Goal: Task Accomplishment & Management: Manage account settings

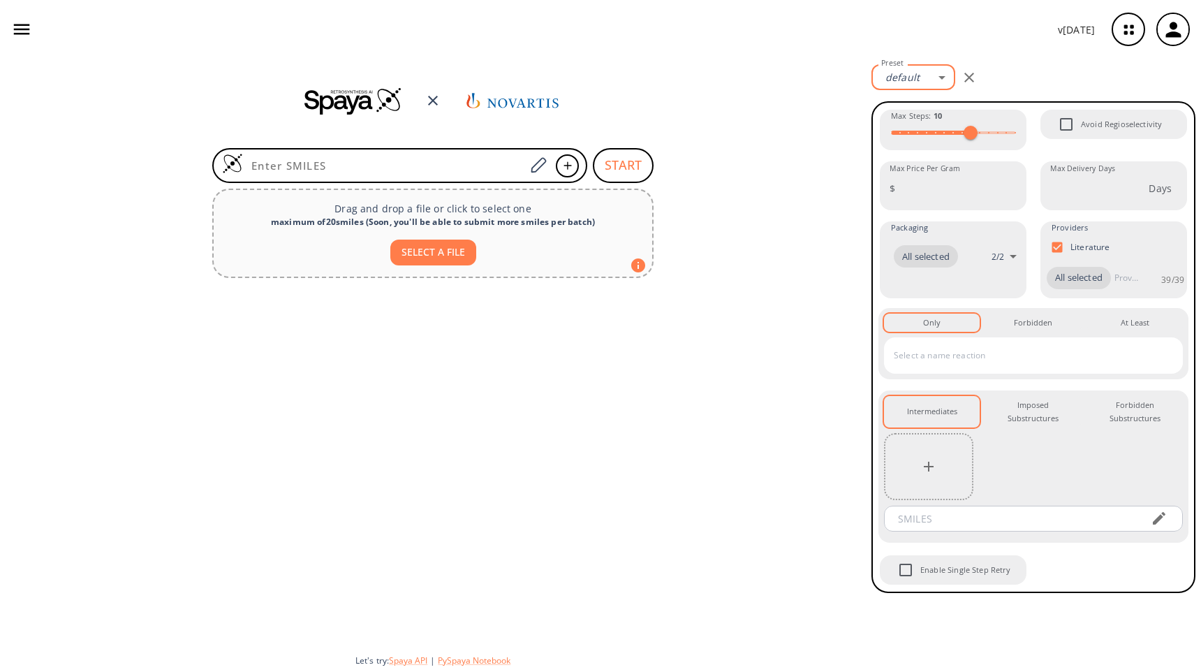
click at [924, 79] on body "v [DATE] [PERSON_NAME] [PERSON_NAME][EMAIL_ADDRESS][DOMAIN_NAME] Retrosynthesis…" at bounding box center [600, 336] width 1201 height 672
click at [927, 132] on link "Manage Presets" at bounding box center [917, 130] width 75 height 22
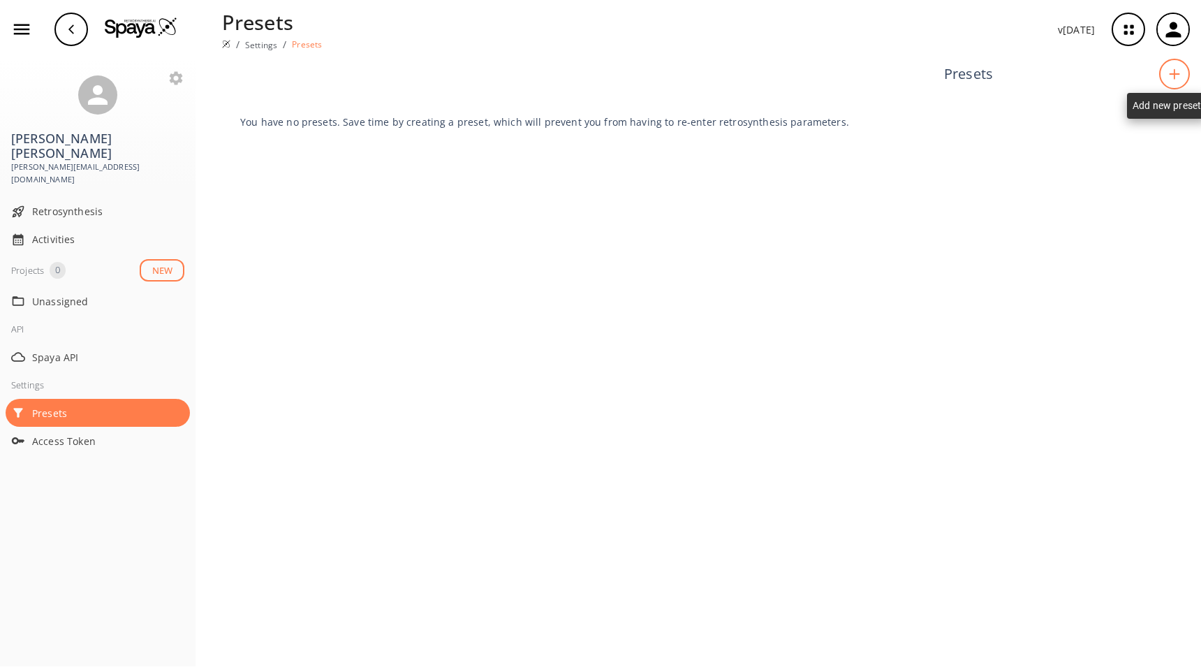
click at [1173, 83] on div at bounding box center [1174, 74] width 31 height 31
type input "S"
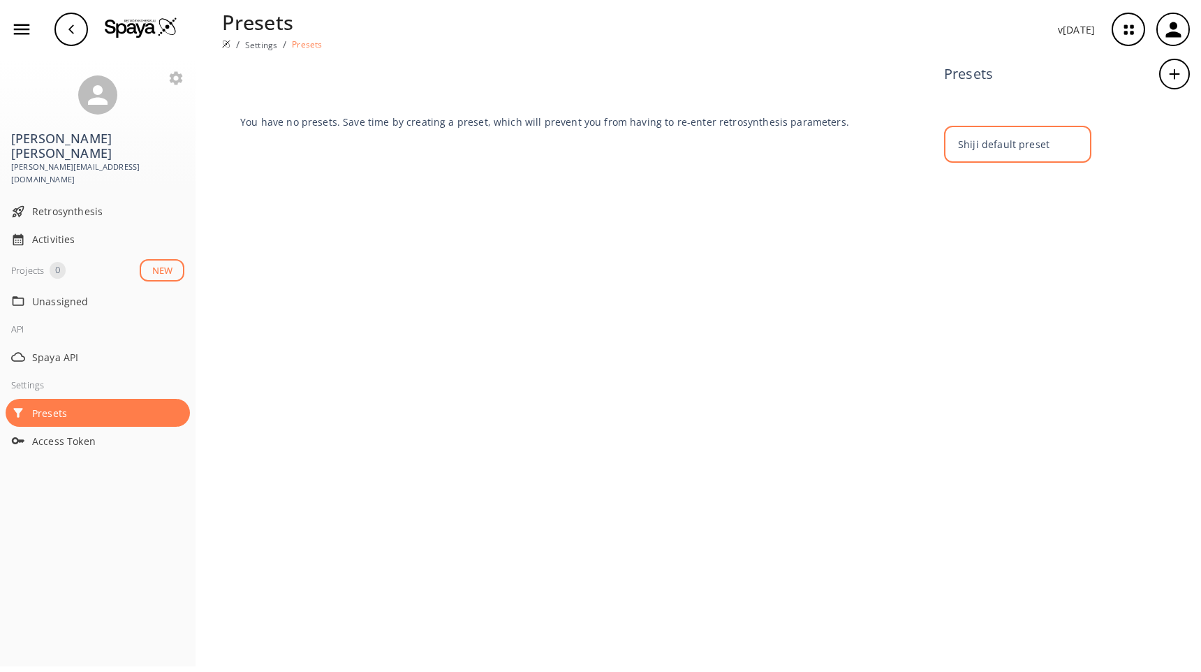
type input "Shiji default preset"
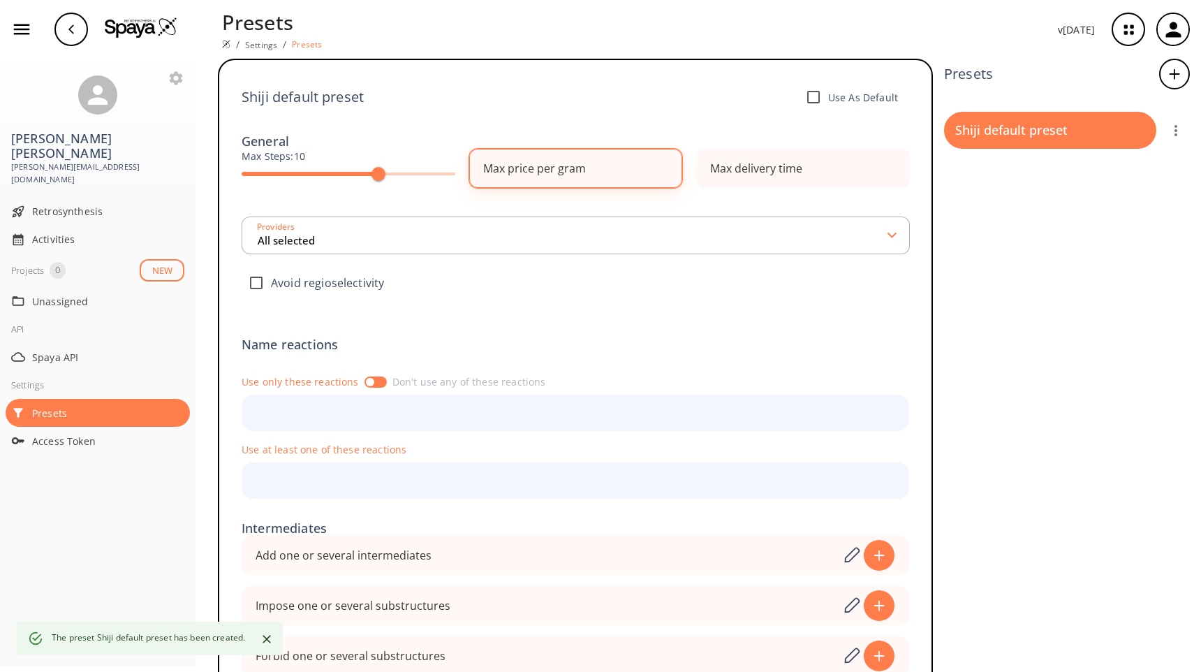
type input "All selected"
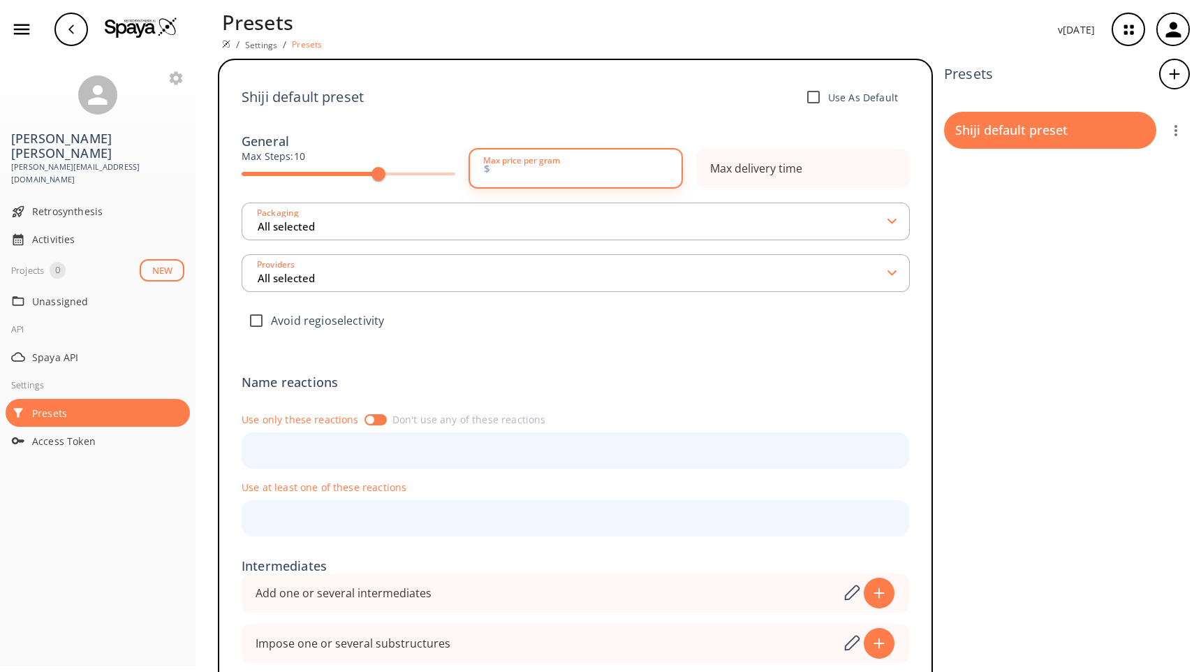
click at [605, 179] on input "number" at bounding box center [581, 168] width 175 height 28
type input "1000"
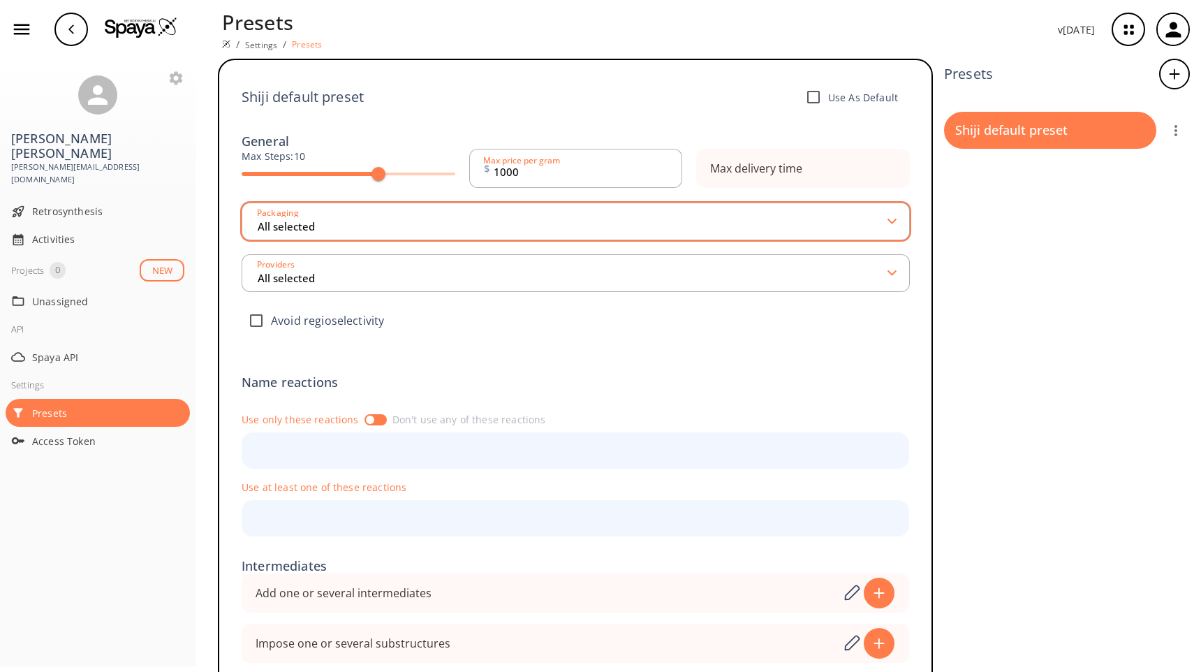
click at [581, 230] on input "All selected" at bounding box center [572, 221] width 633 height 25
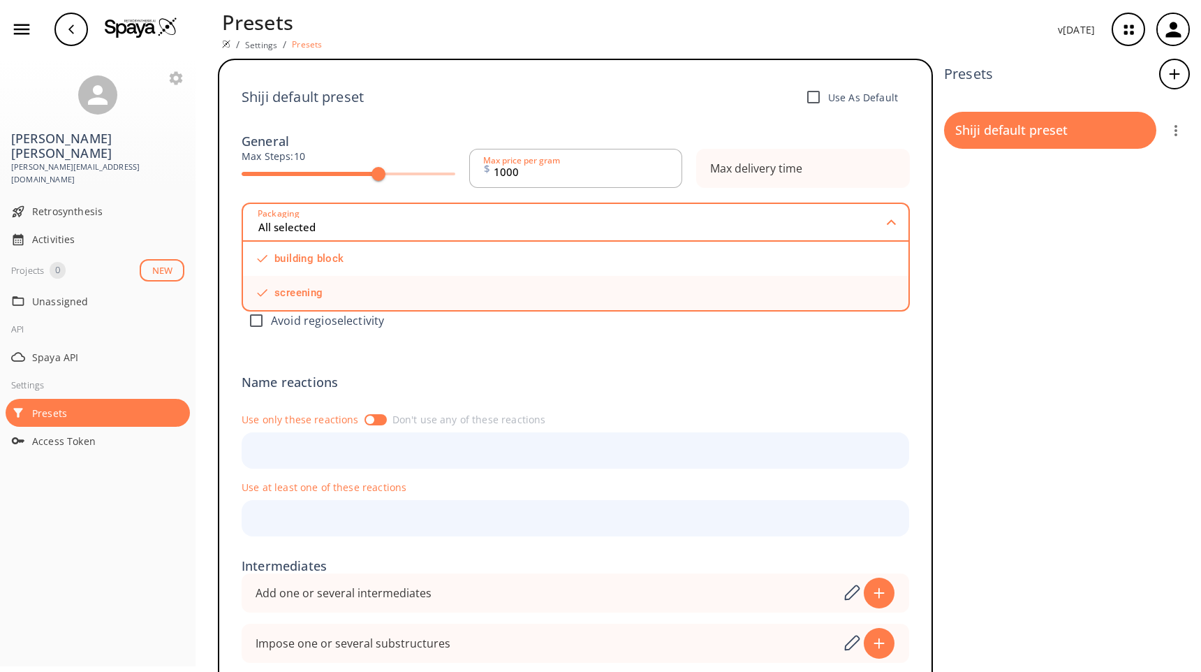
click at [267, 295] on input "checkbox" at bounding box center [526, 292] width 532 height 9
checkbox input "true"
type input "1 selected"
checkbox input "false"
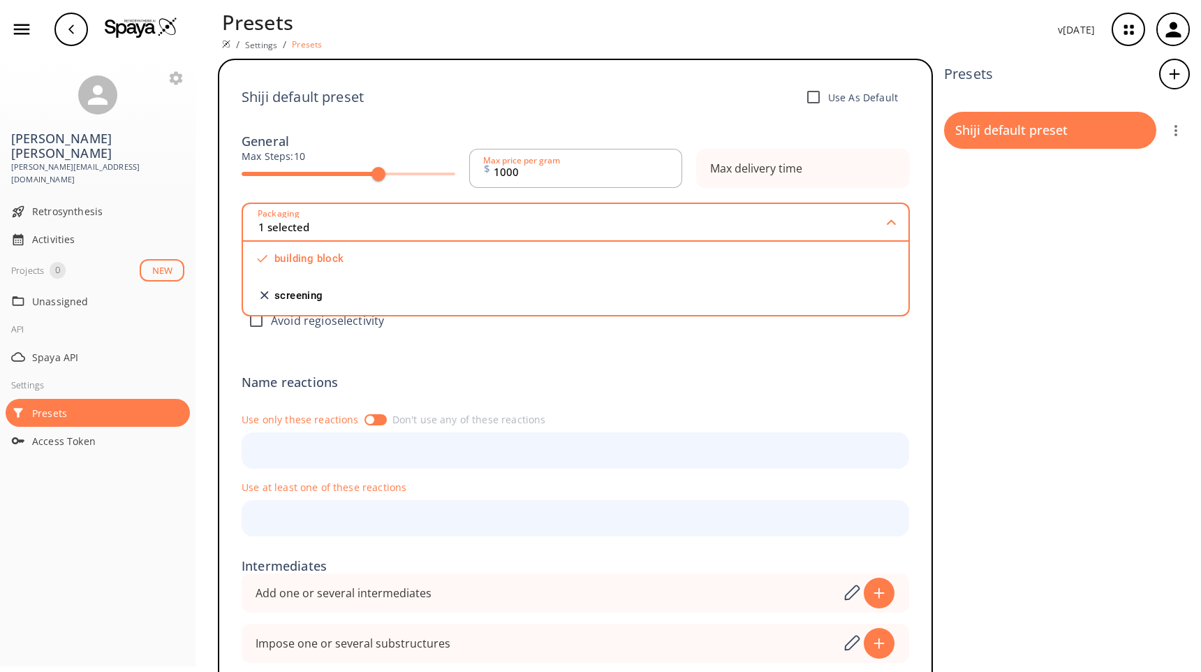
click at [487, 354] on div "Shiji default preset Use As Default General Max Steps: 10 $ 1000 Max price per …" at bounding box center [576, 397] width 668 height 631
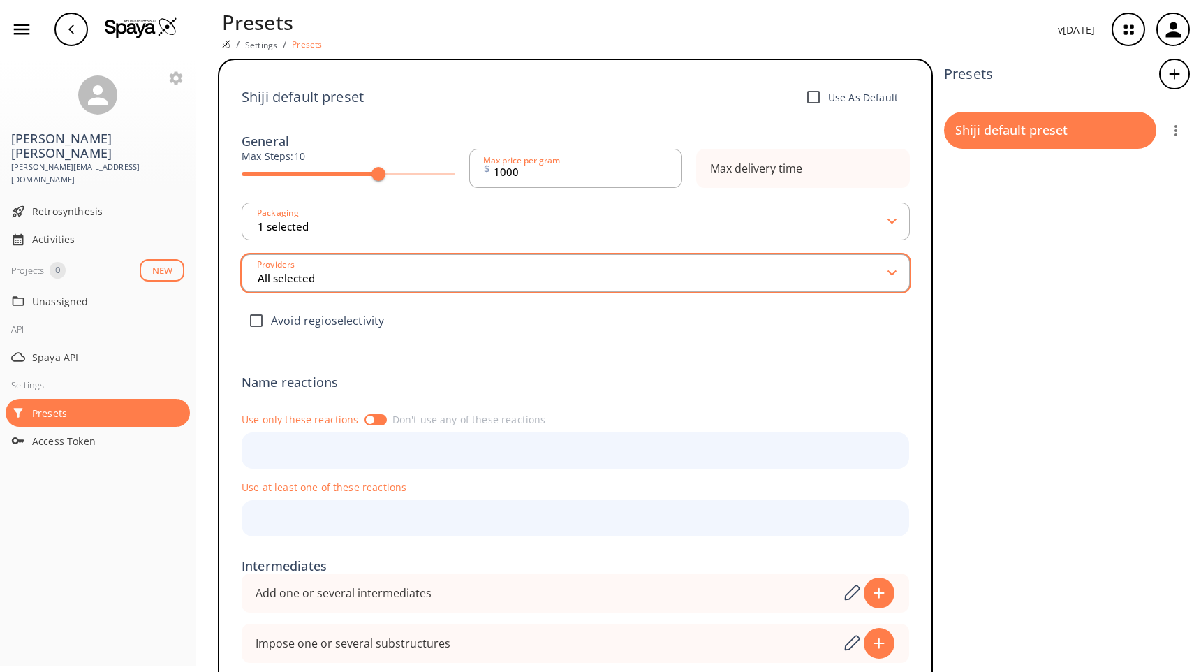
click at [391, 283] on input "All selected" at bounding box center [572, 272] width 633 height 25
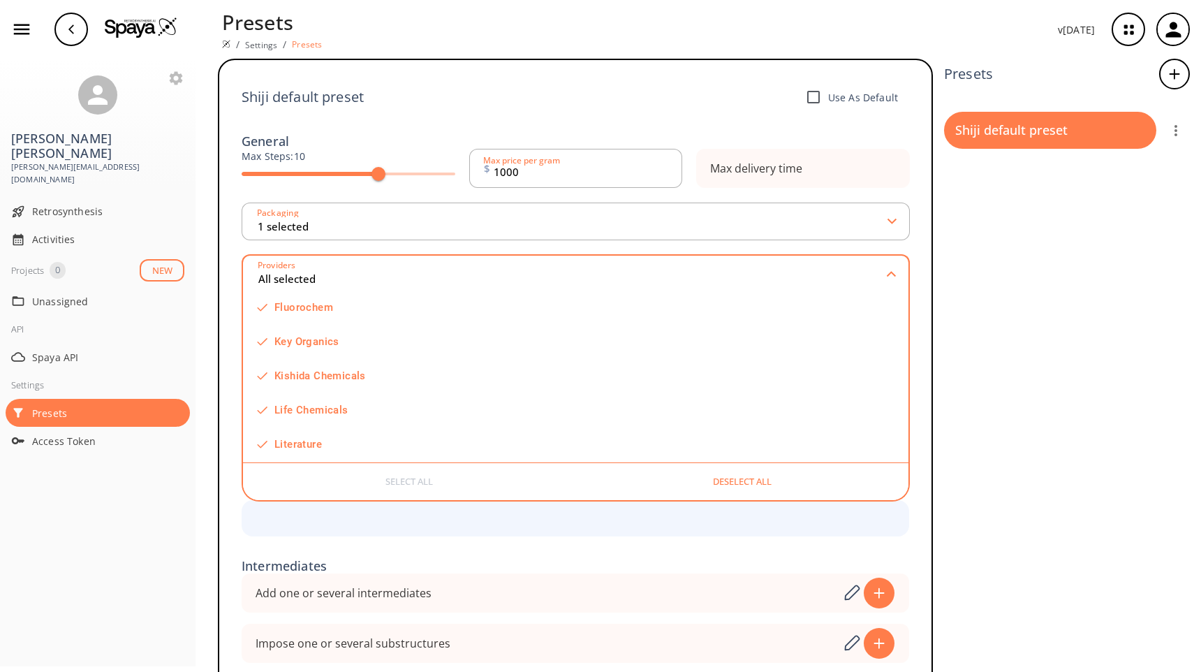
scroll to position [866, 0]
click at [265, 410] on input "checkbox" at bounding box center [526, 412] width 532 height 9
checkbox input "false"
type input "39 selected"
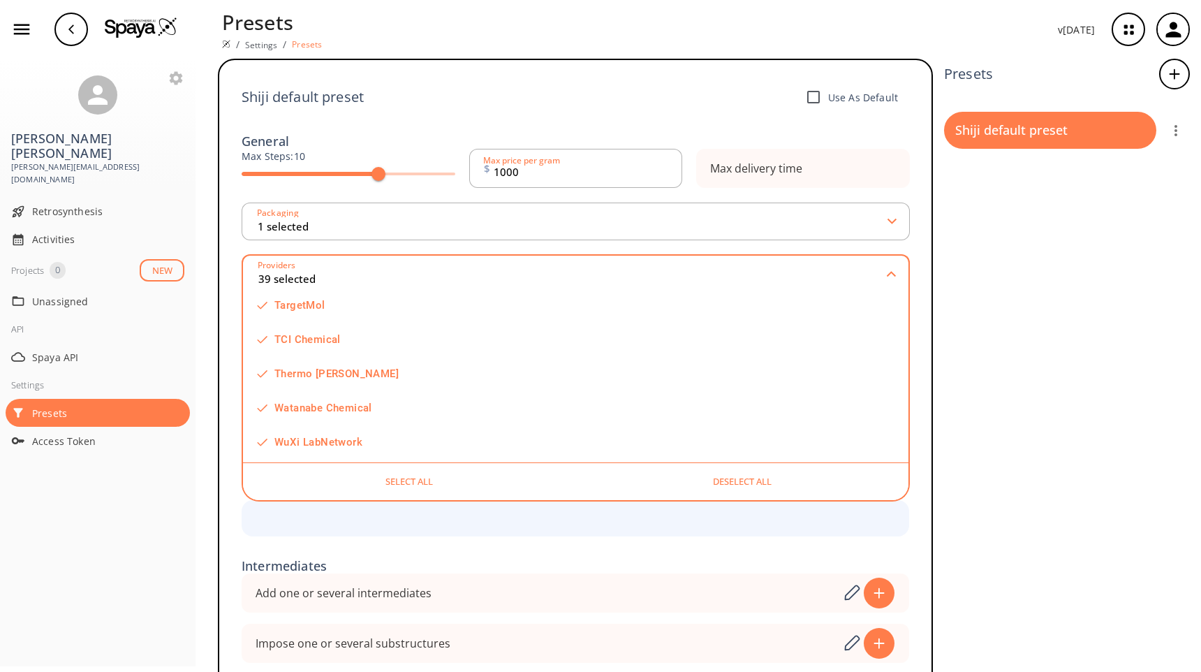
click at [957, 311] on div "Presets Shiji default preset" at bounding box center [1067, 427] width 246 height 737
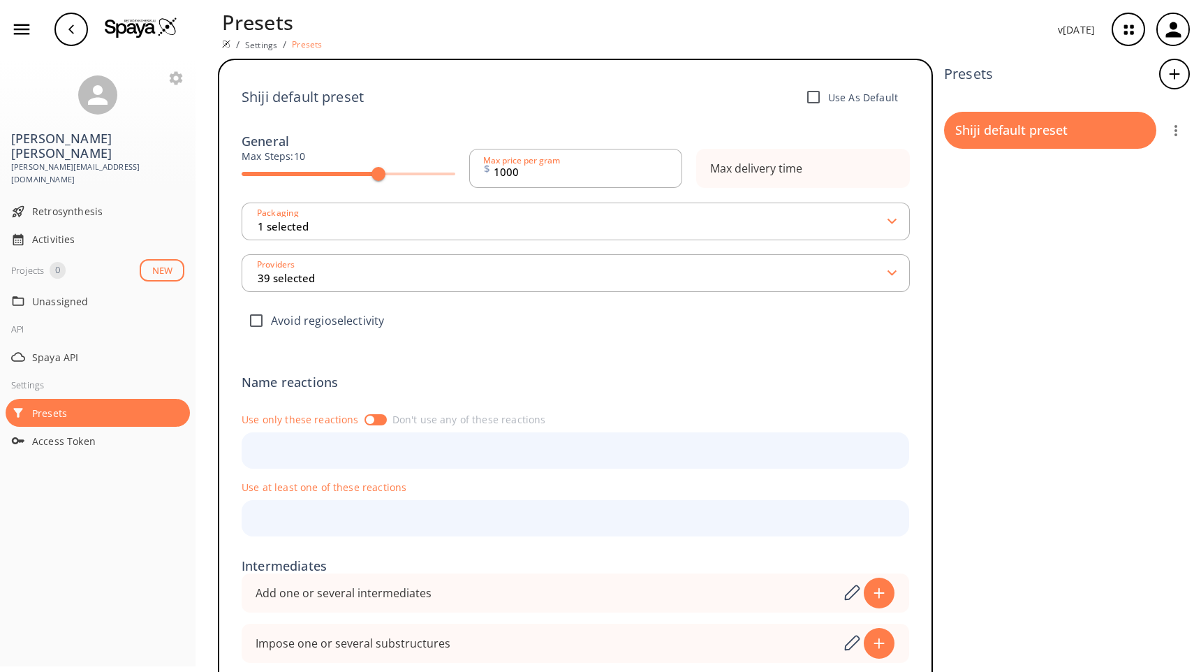
scroll to position [34, 0]
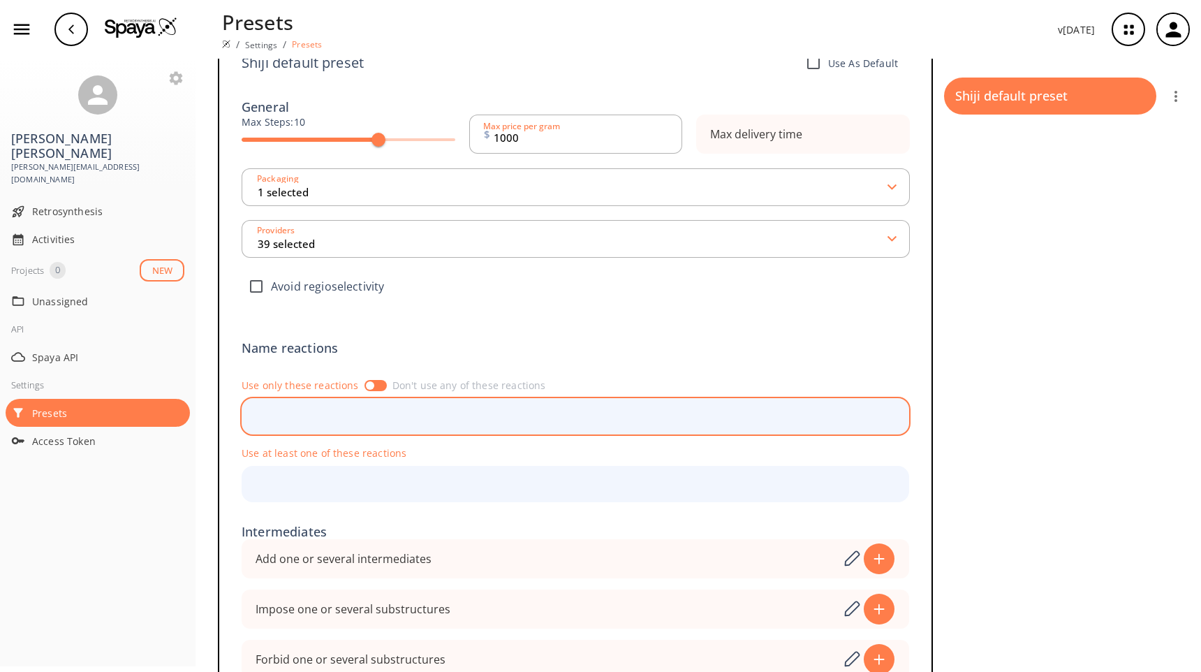
click at [497, 422] on input "text" at bounding box center [565, 416] width 634 height 24
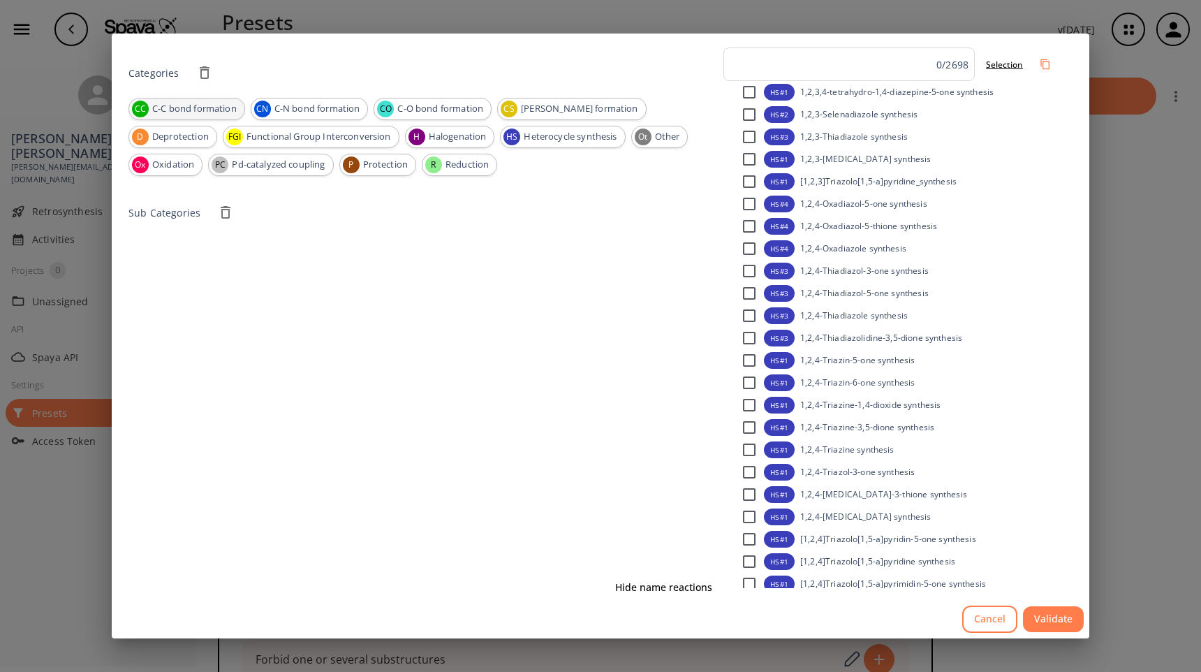
click at [231, 110] on span "C-C bond formation" at bounding box center [195, 109] width 100 height 14
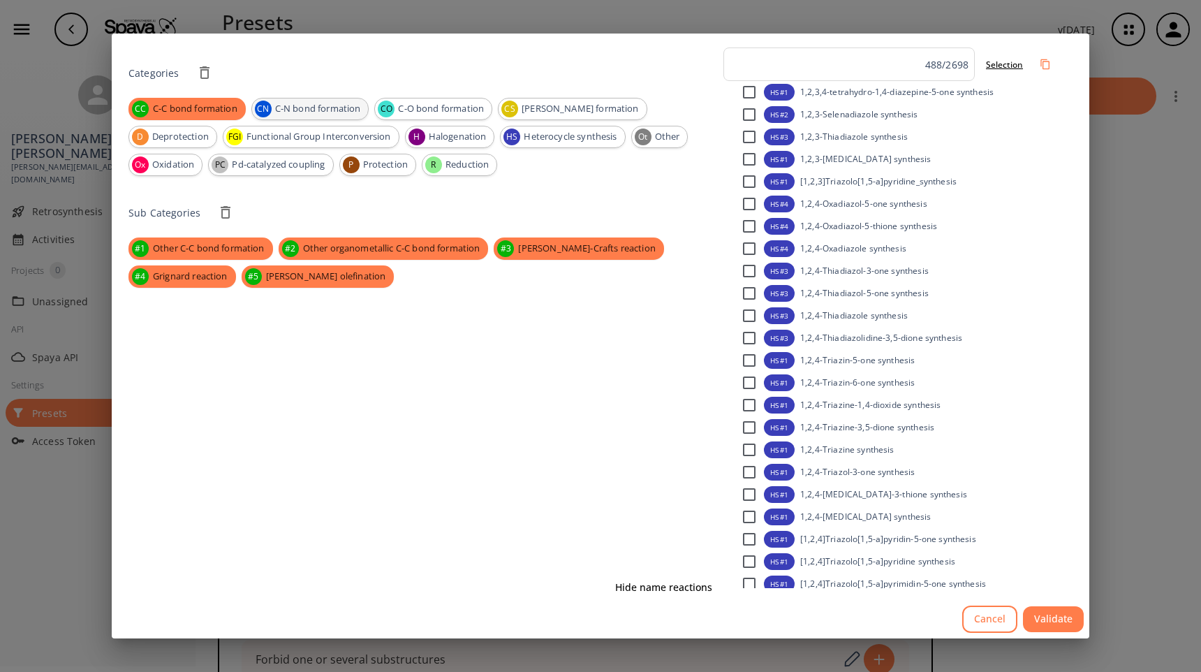
click at [297, 113] on span "C-N bond formation" at bounding box center [317, 109] width 101 height 14
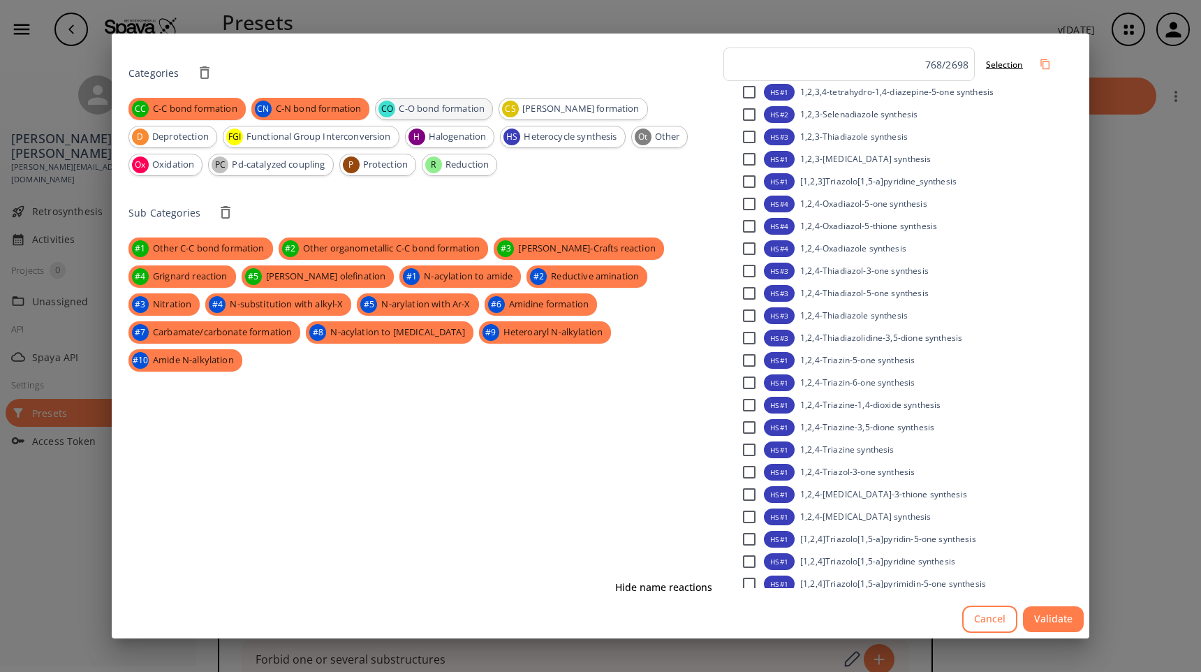
click at [404, 104] on span "C-O bond formation" at bounding box center [441, 109] width 101 height 14
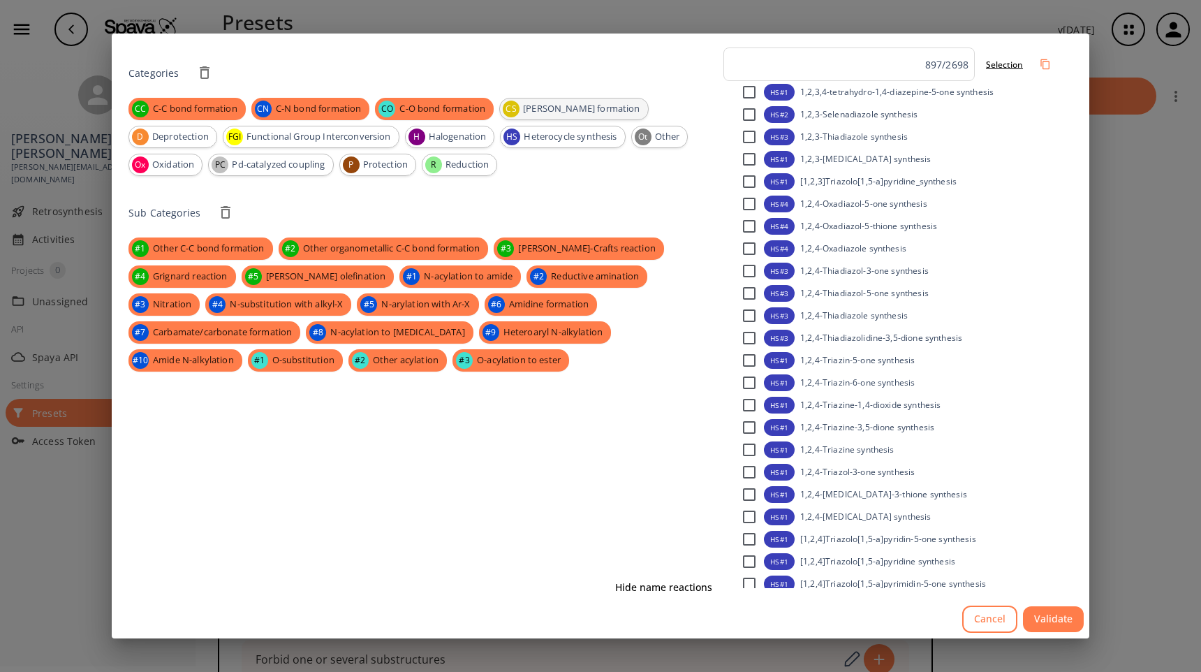
click at [570, 98] on div "CS C-S bond formation" at bounding box center [573, 109] width 149 height 22
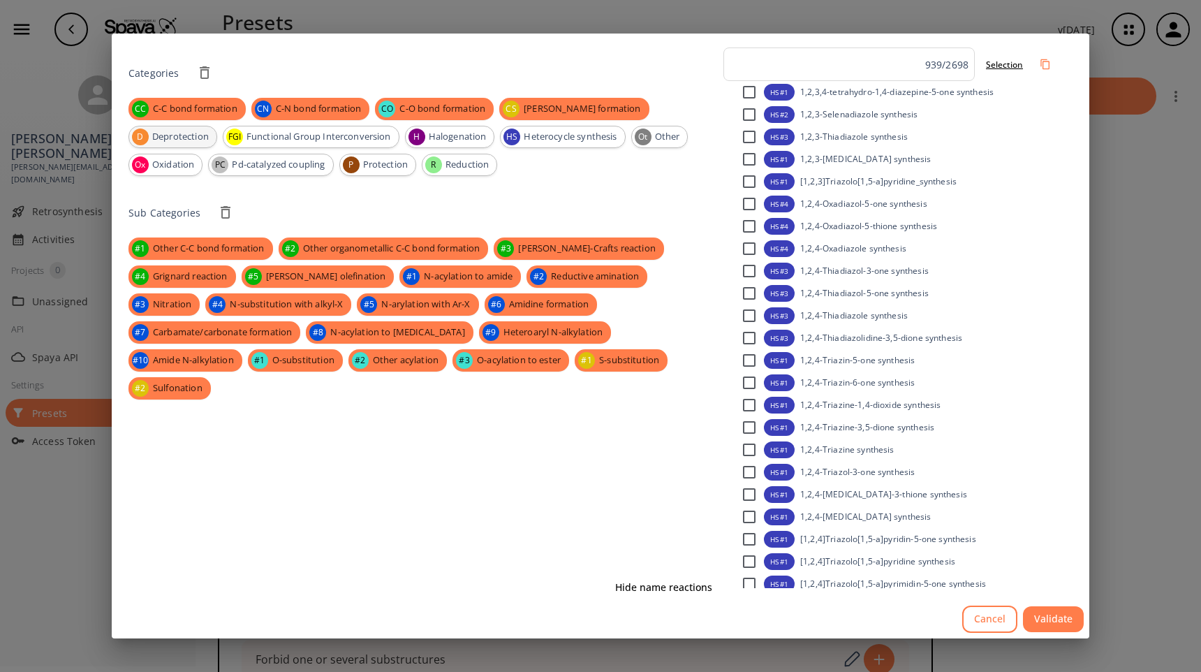
click at [216, 130] on span "Deprotection" at bounding box center [181, 137] width 72 height 14
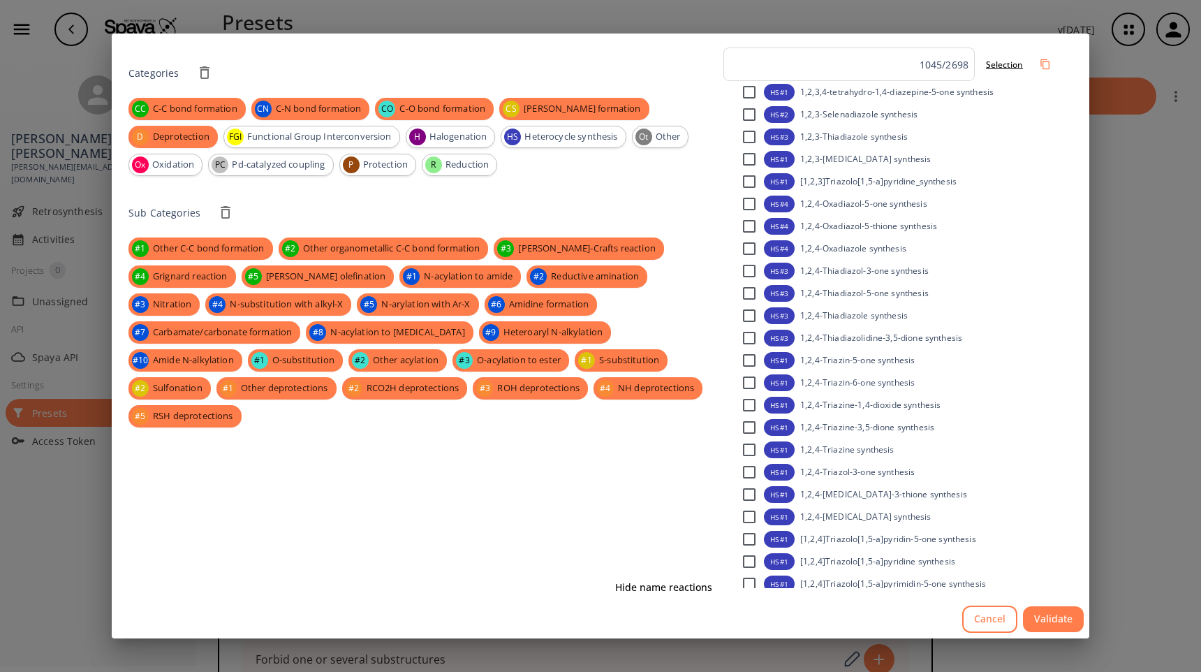
click at [652, 152] on div "CC C-C bond formation CN C-N bond formation CO C-O bond formation CS C-S bond f…" at bounding box center [422, 137] width 589 height 78
click at [202, 158] on span "Oxidation" at bounding box center [173, 165] width 57 height 14
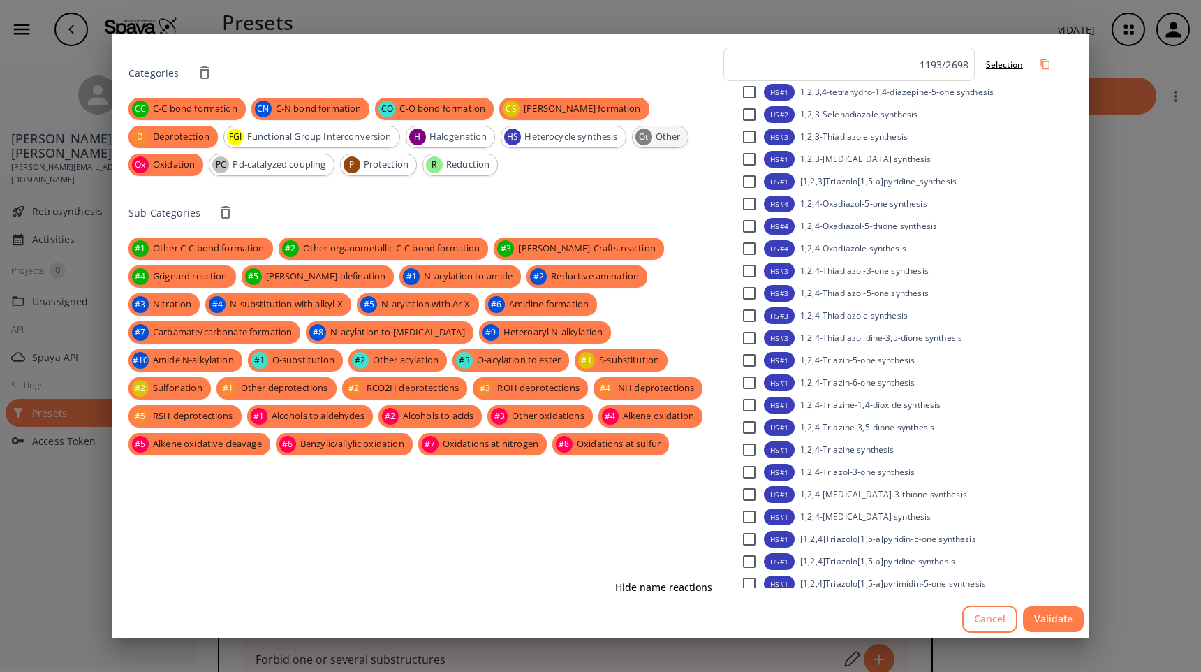
click at [648, 140] on span "Other" at bounding box center [668, 137] width 40 height 14
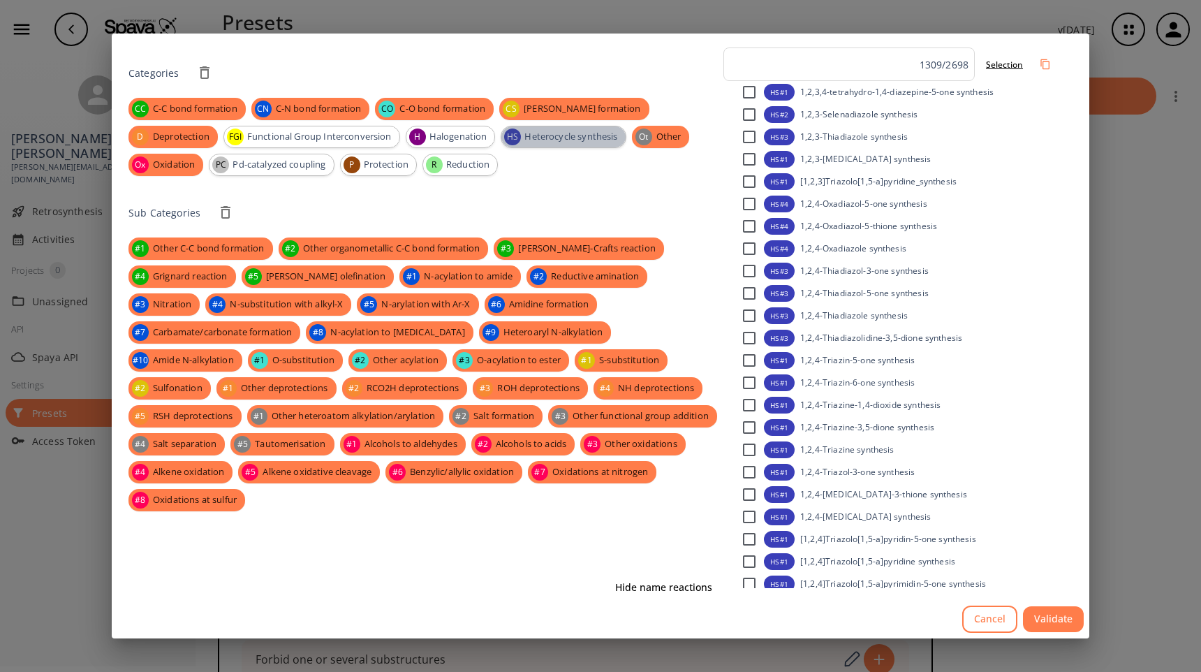
click at [517, 141] on span "Heterocycle synthesis" at bounding box center [571, 137] width 108 height 14
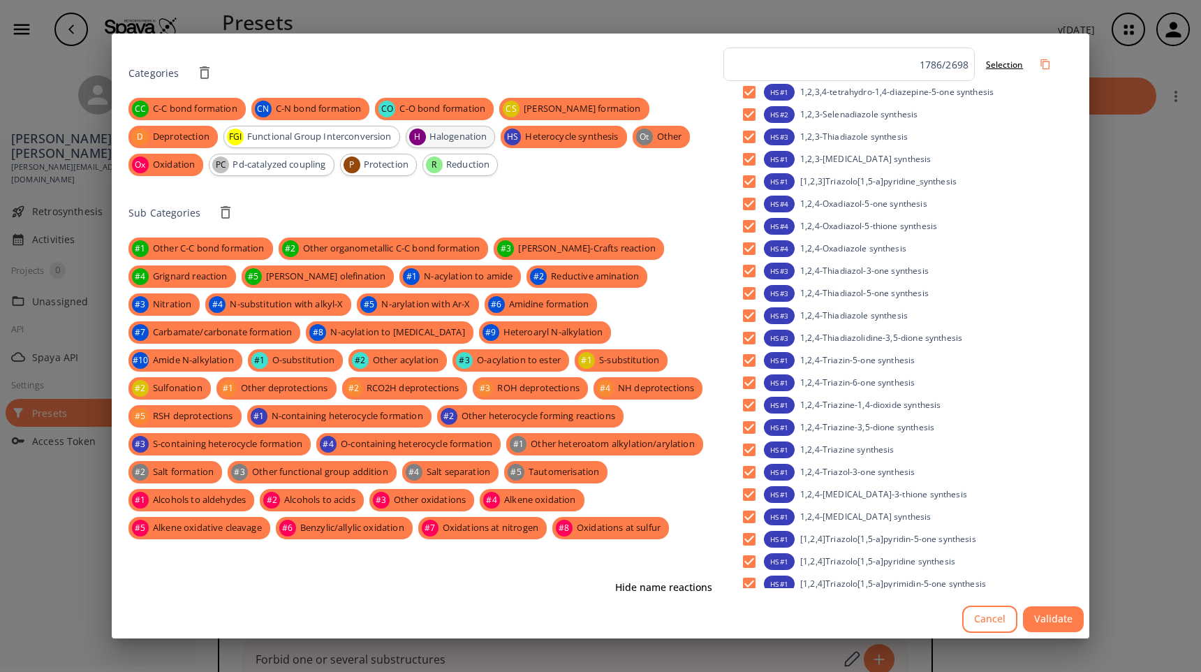
click at [422, 138] on span "Halogenation" at bounding box center [458, 137] width 73 height 14
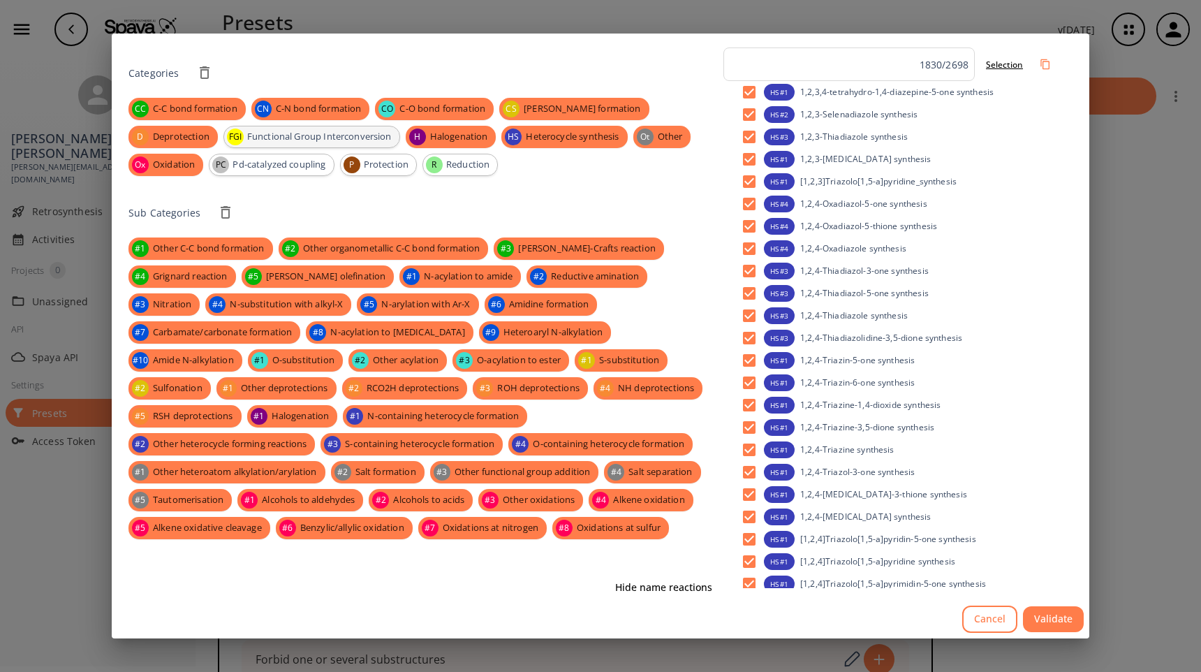
click at [258, 138] on span "Functional Group Interconversion" at bounding box center [319, 137] width 160 height 14
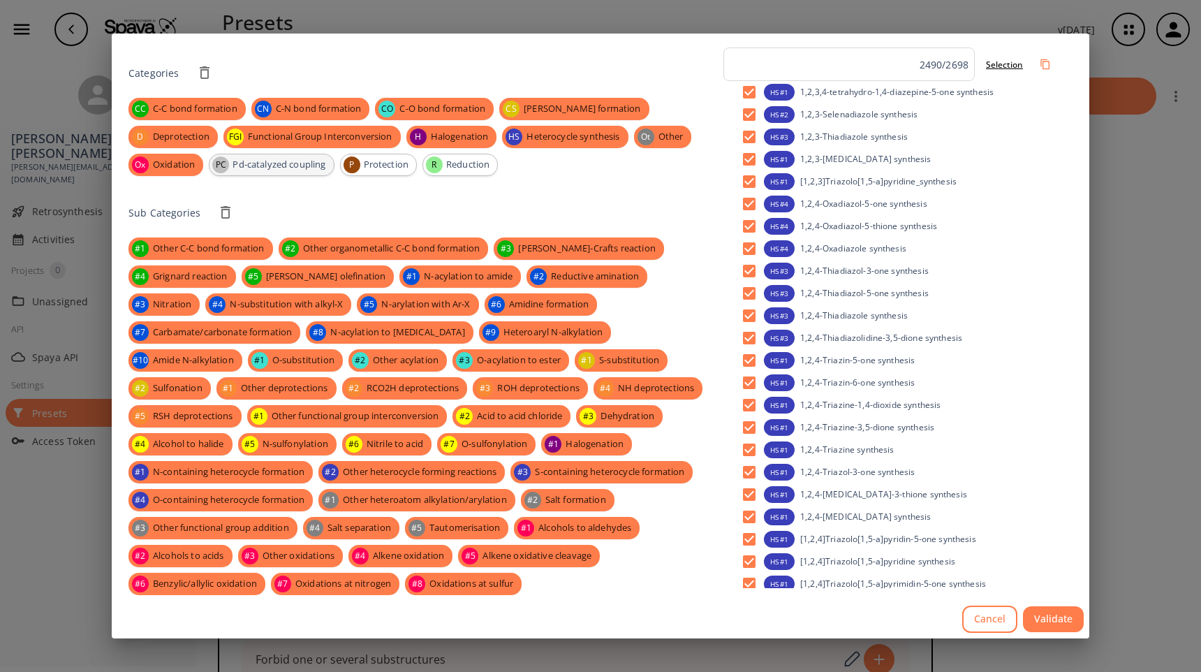
click at [225, 161] on span "Pd-catalyzed coupling" at bounding box center [279, 165] width 108 height 14
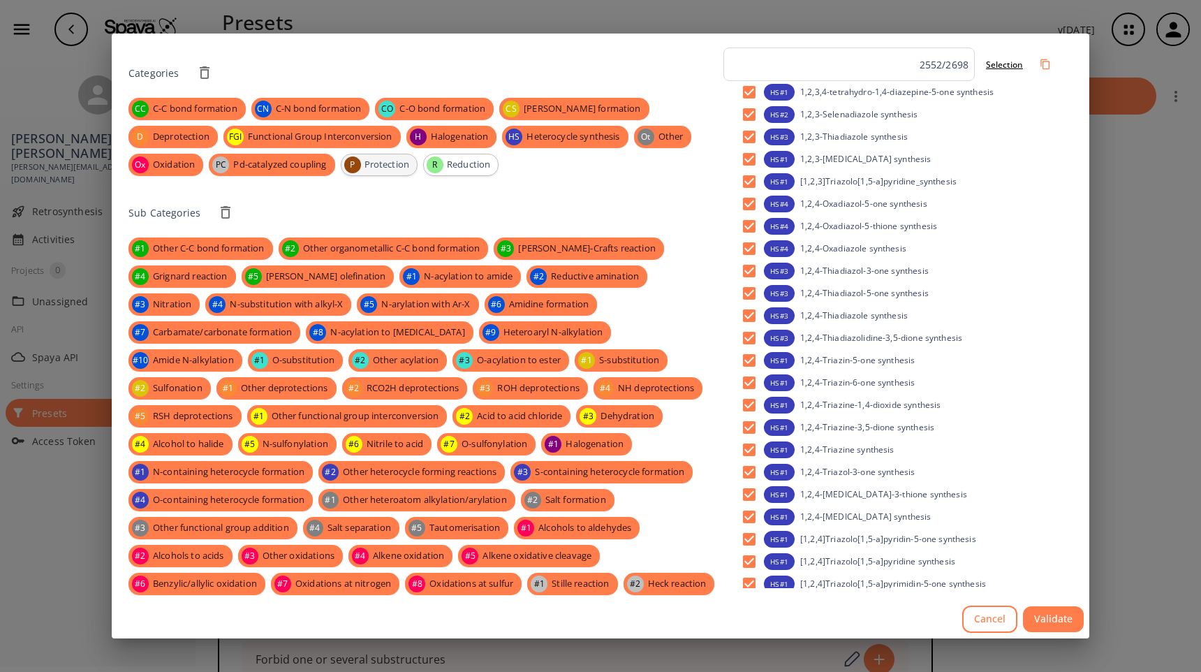
click at [357, 168] on span "Protection" at bounding box center [387, 165] width 61 height 14
click at [440, 168] on span "Reduction" at bounding box center [469, 165] width 59 height 14
click at [1057, 623] on button "Validate" at bounding box center [1053, 619] width 61 height 26
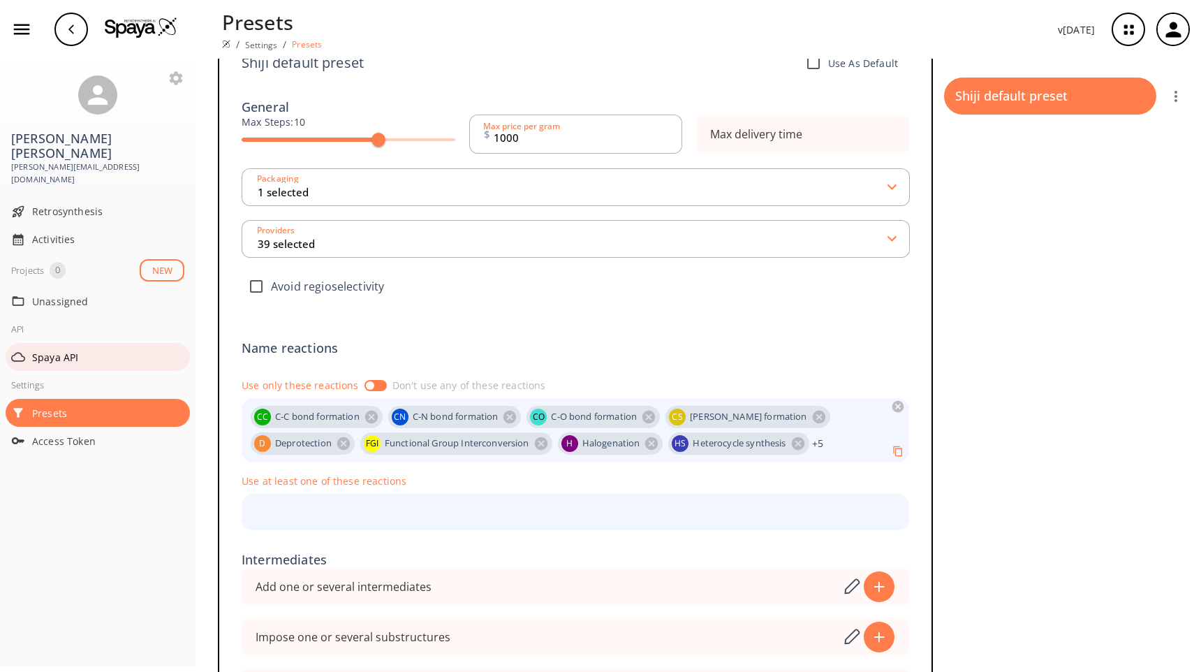
scroll to position [152, 0]
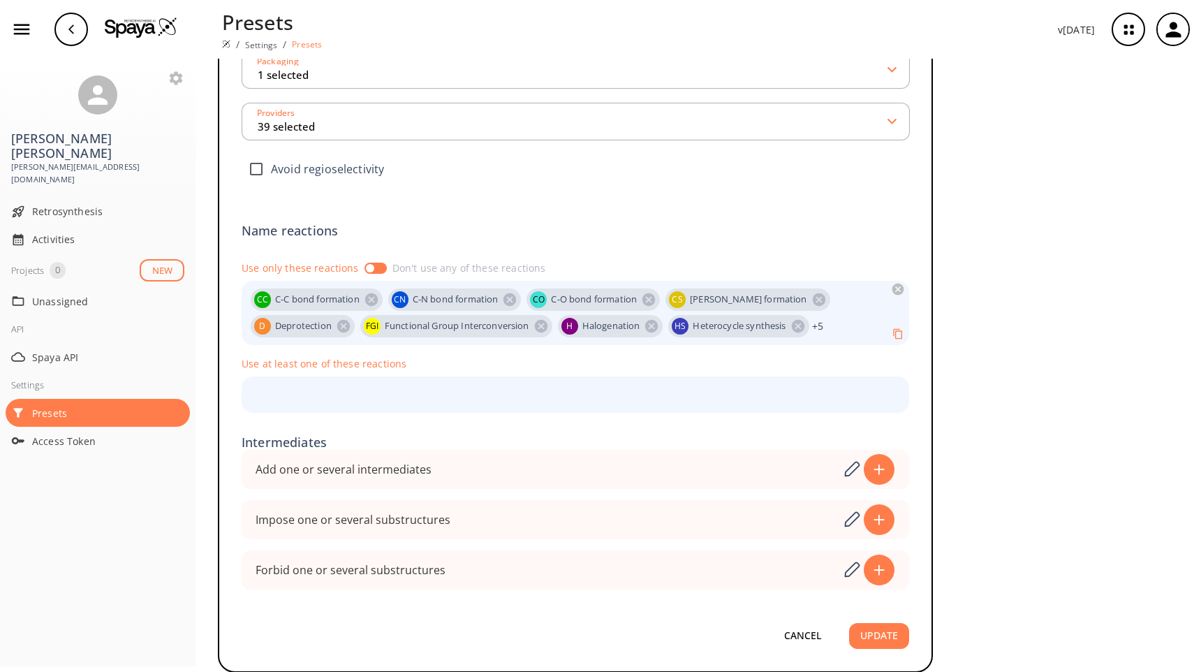
click at [881, 643] on button "UPDATE" at bounding box center [879, 636] width 60 height 26
click at [128, 35] on img at bounding box center [141, 27] width 73 height 21
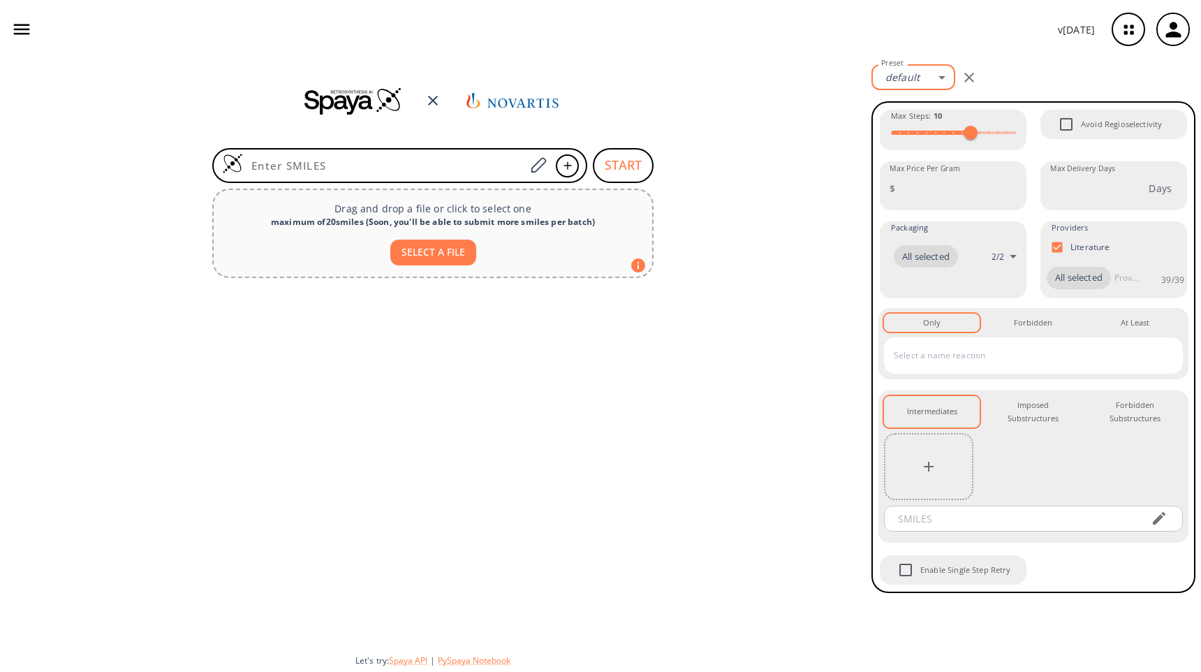
click at [931, 84] on body "v [DATE] [PERSON_NAME] [PERSON_NAME][EMAIL_ADDRESS][DOMAIN_NAME] Retrosynthesis…" at bounding box center [600, 336] width 1201 height 672
click at [943, 108] on li "Shiji default preset" at bounding box center [916, 107] width 114 height 23
type input "1"
type input "1000"
type input "building block"
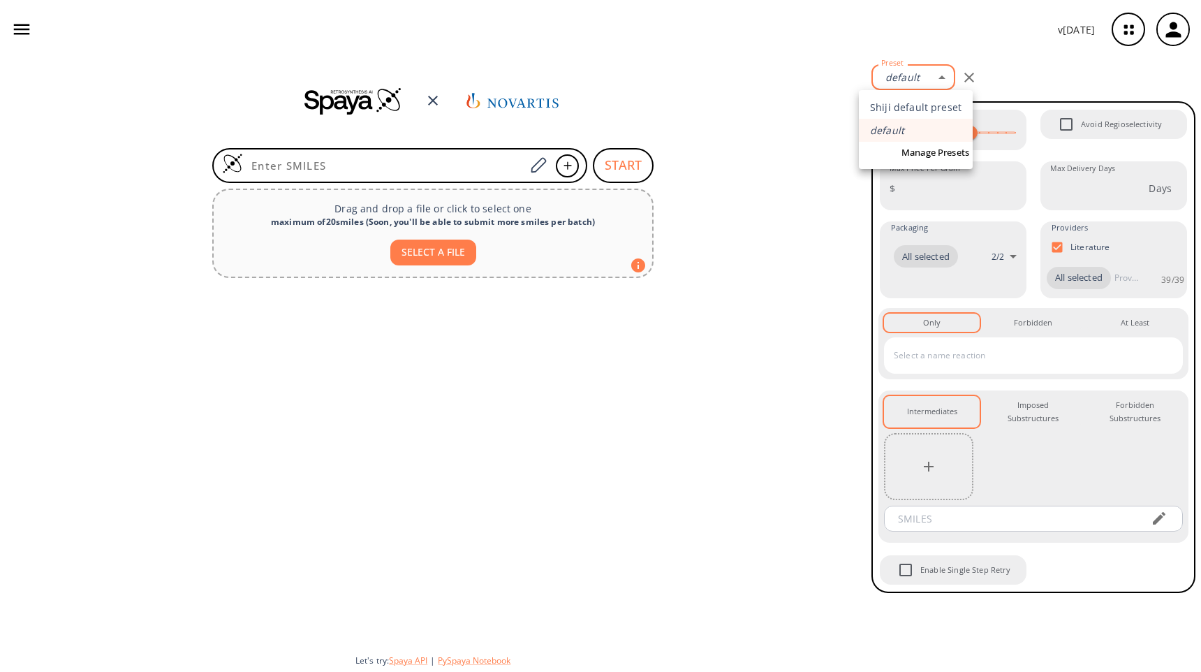
checkbox input "false"
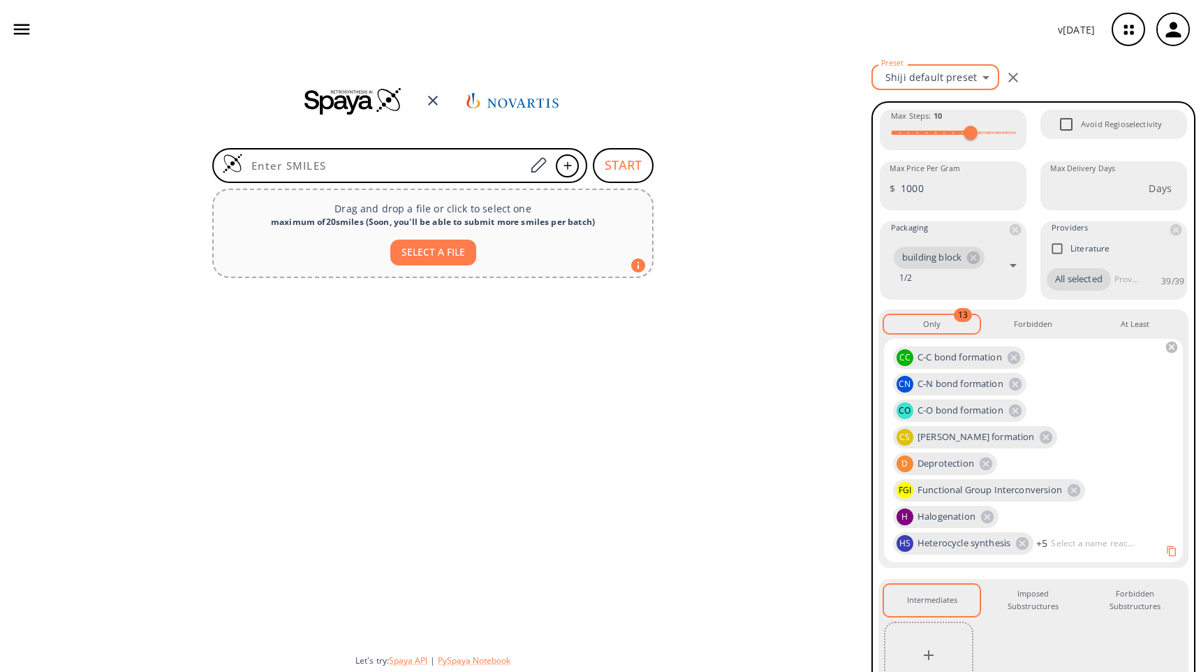
click at [940, 75] on body "v 1.9.36 Shiji Zhao shiji.zhao@novartis.com Retrosynthesis Activities Projects …" at bounding box center [600, 336] width 1201 height 672
click at [936, 128] on li "default" at bounding box center [933, 130] width 124 height 23
type input "0"
checkbox input "true"
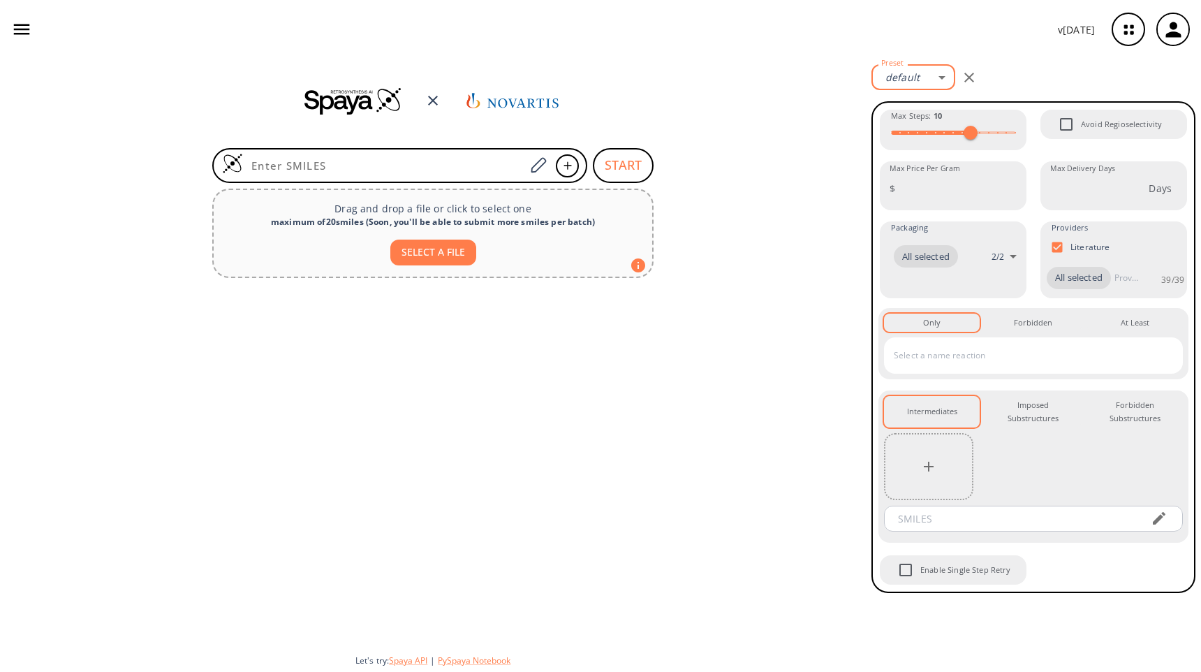
click at [945, 81] on body "v 1.9.36 Shiji Zhao shiji.zhao@novartis.com Retrosynthesis Activities Projects …" at bounding box center [600, 336] width 1201 height 672
click at [945, 103] on li "Shiji default preset" at bounding box center [916, 107] width 114 height 23
type input "1"
type input "1000"
type input "building block"
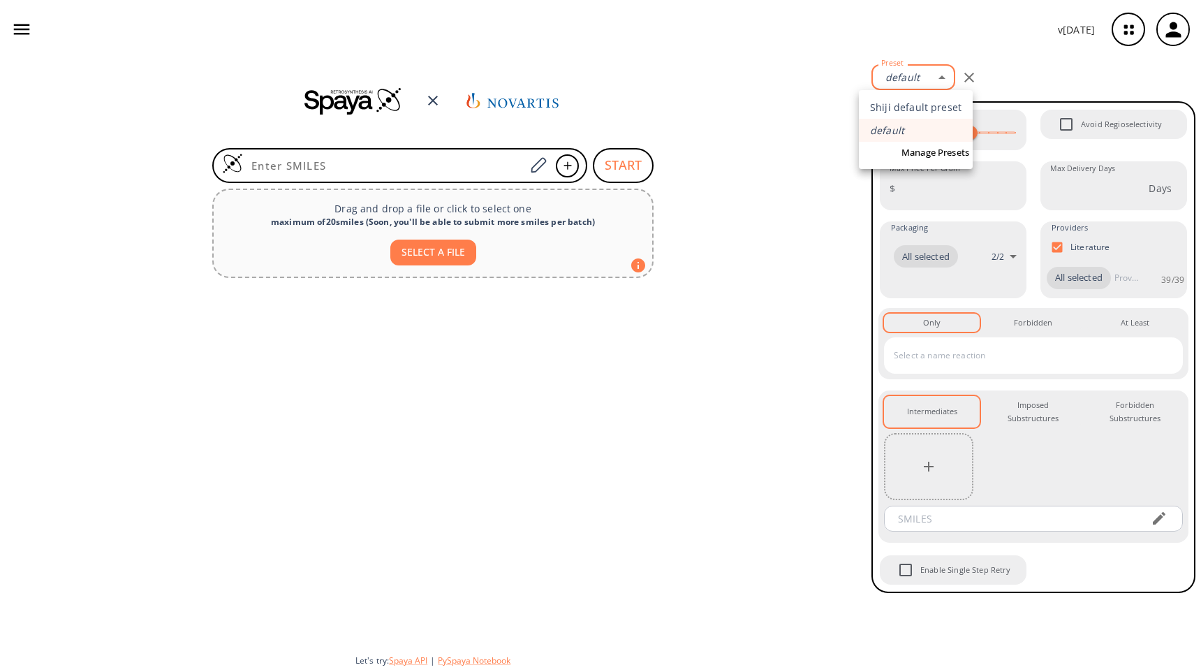
checkbox input "false"
